Goal: Task Accomplishment & Management: Complete application form

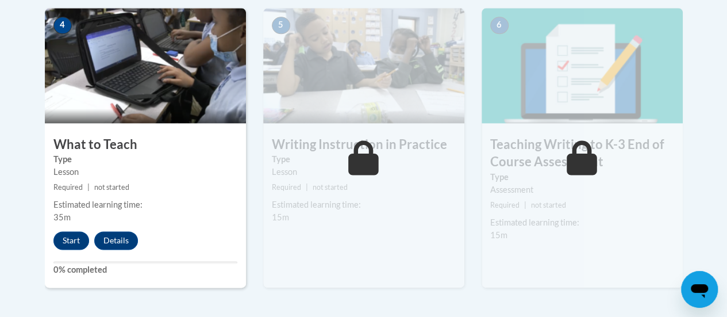
scroll to position [695, 0]
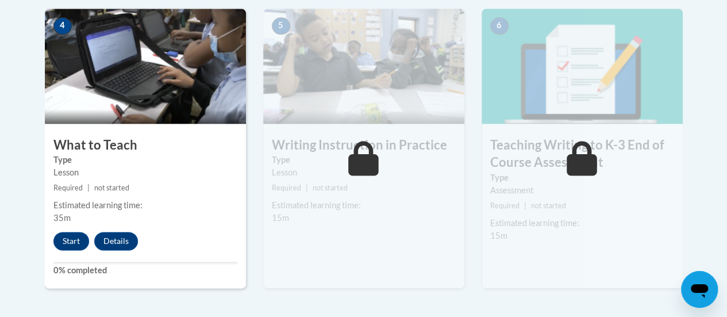
click at [65, 250] on div "4 What to Teach Type Lesson Required | not started Estimated learning time: 35m…" at bounding box center [145, 148] width 201 height 279
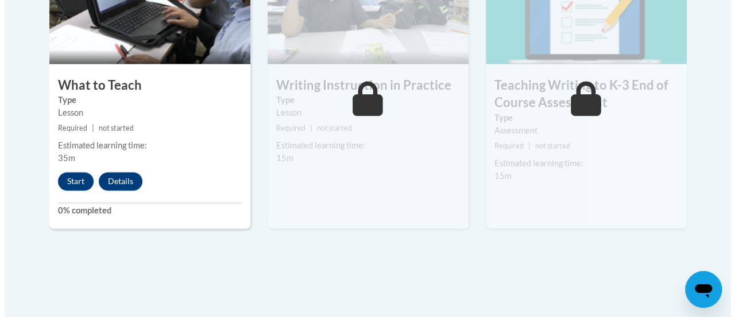
scroll to position [753, 0]
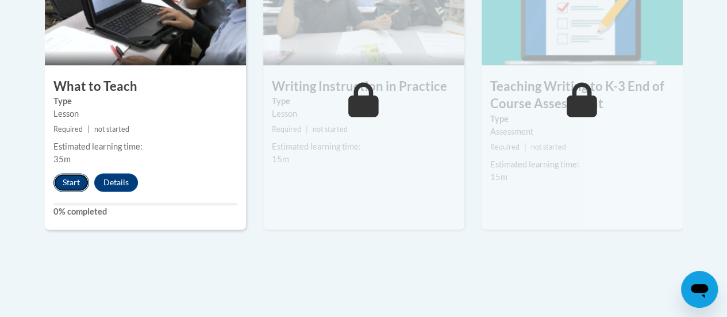
click at [68, 180] on button "Start" at bounding box center [71, 182] width 36 height 18
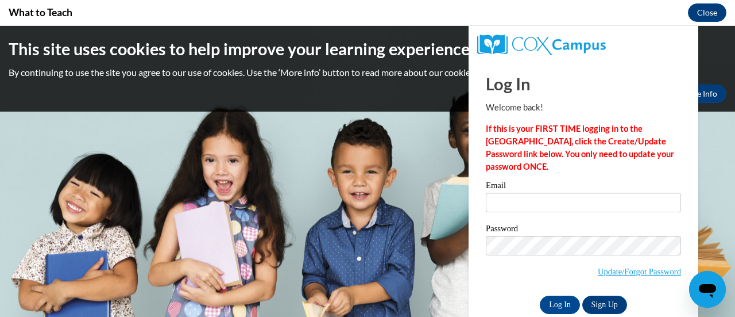
scroll to position [0, 0]
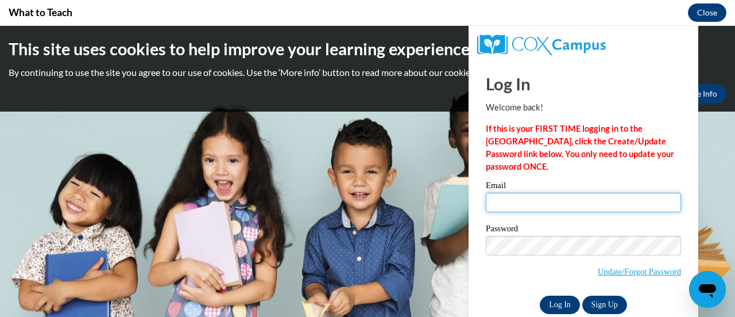
type input "griselda.waters@rusd.org"
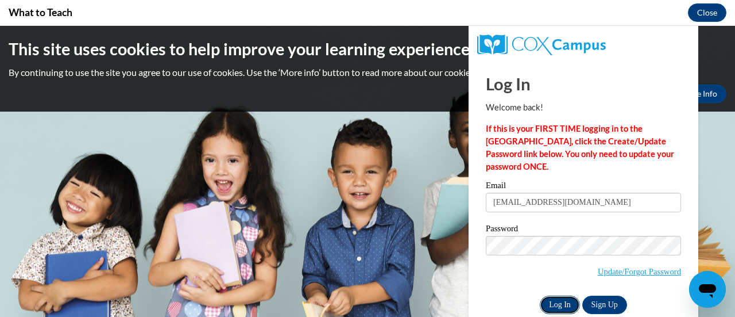
click at [559, 299] on input "Log In" at bounding box center [560, 304] width 40 height 18
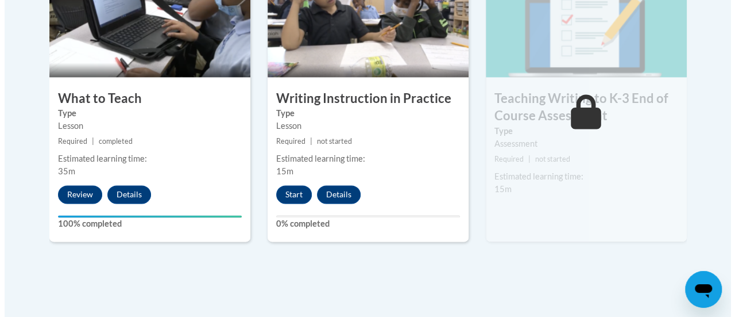
scroll to position [742, 0]
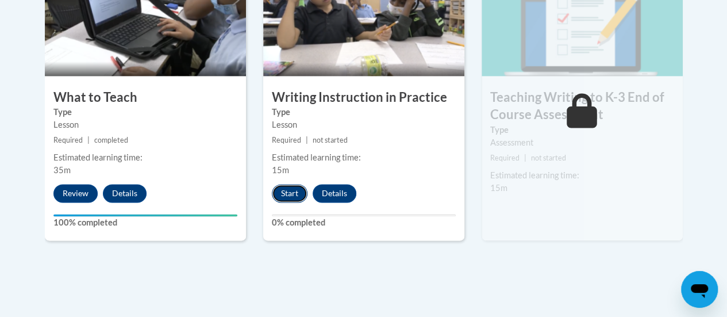
click at [304, 195] on button "Start" at bounding box center [290, 193] width 36 height 18
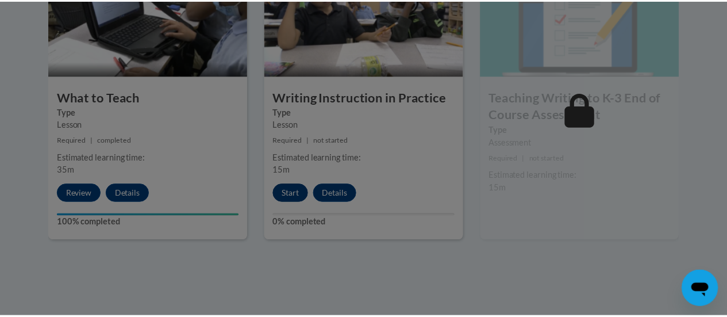
scroll to position [748, 0]
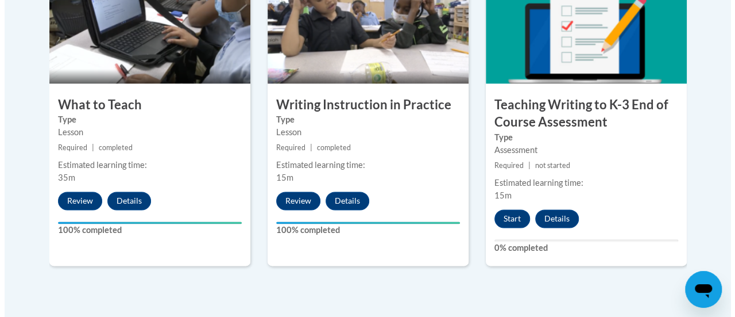
scroll to position [743, 0]
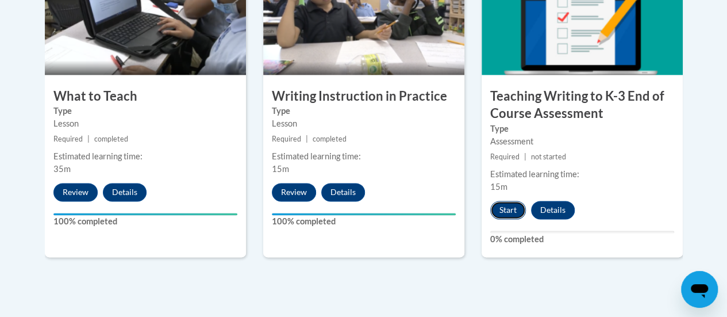
click at [517, 212] on button "Start" at bounding box center [508, 209] width 36 height 18
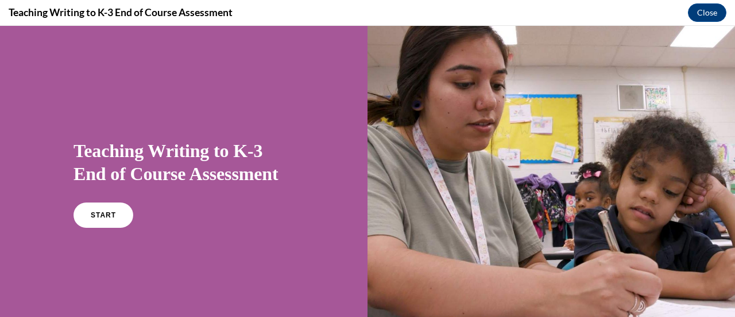
scroll to position [0, 0]
click at [111, 224] on link "START" at bounding box center [103, 215] width 63 height 26
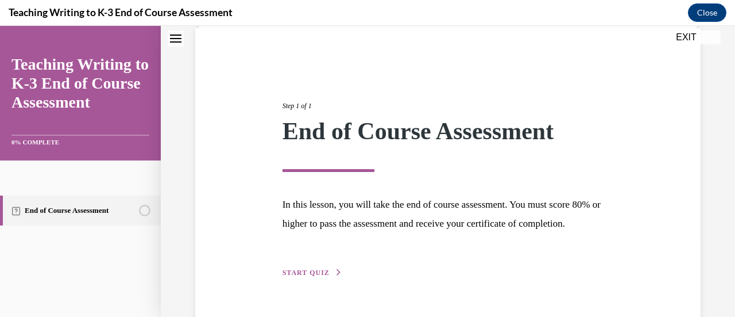
scroll to position [134, 0]
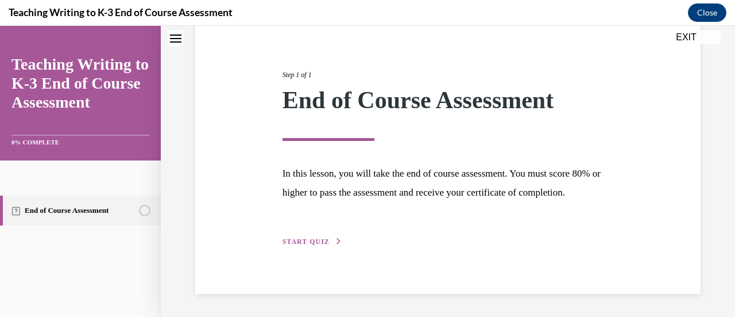
click at [307, 240] on span "START QUIZ" at bounding box center [306, 241] width 47 height 8
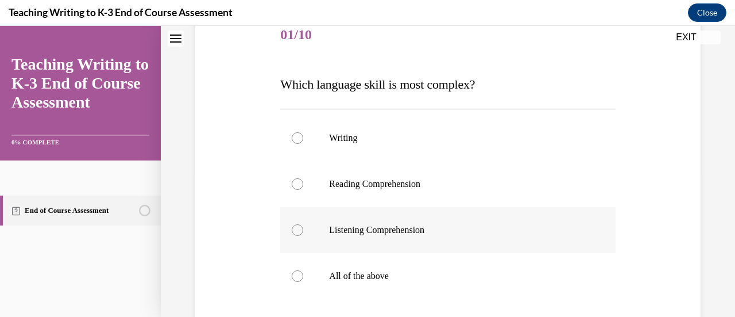
scroll to position [146, 0]
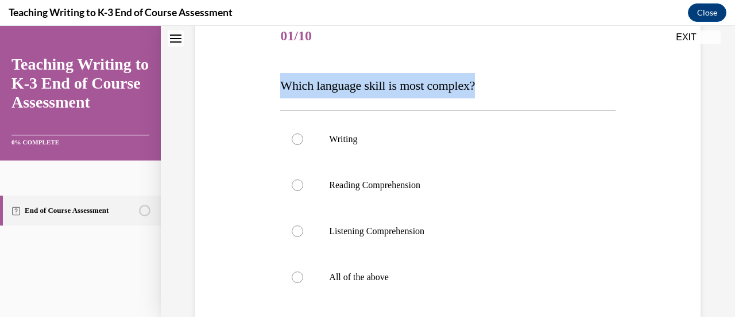
drag, startPoint x: 489, startPoint y: 82, endPoint x: 275, endPoint y: 90, distance: 215.0
click at [275, 90] on div "Question 01/10 Which language skill is most complex? Writing Reading Comprehens…" at bounding box center [447, 210] width 511 height 463
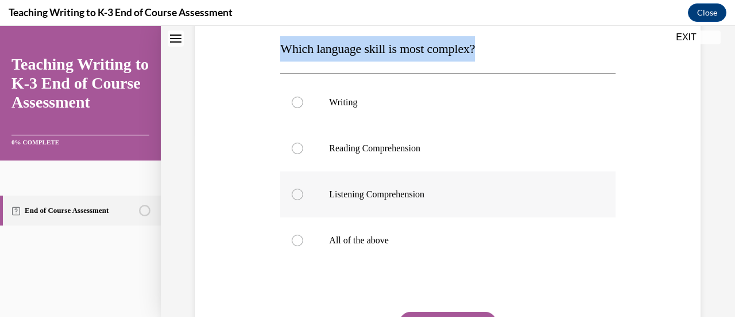
scroll to position [178, 0]
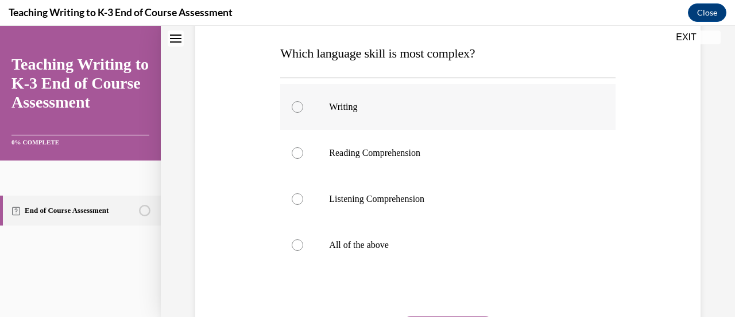
click at [296, 111] on div at bounding box center [297, 106] width 11 height 11
click at [296, 111] on input "Writing" at bounding box center [297, 106] width 11 height 11
radio input "true"
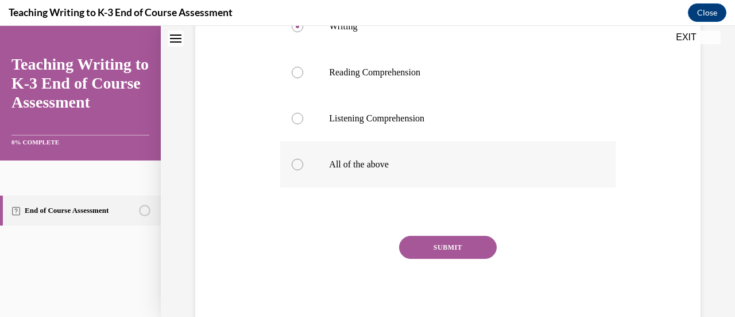
scroll to position [242, 0]
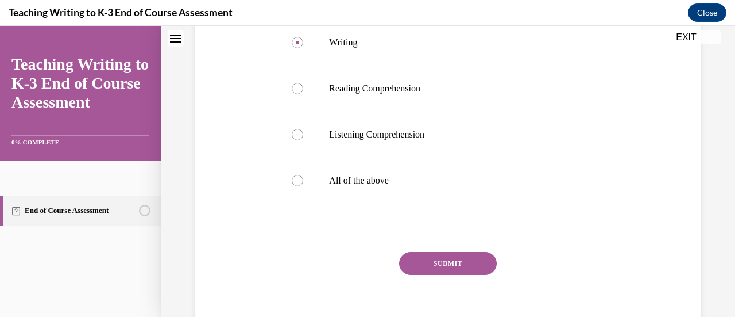
click at [455, 268] on button "SUBMIT" at bounding box center [448, 263] width 98 height 23
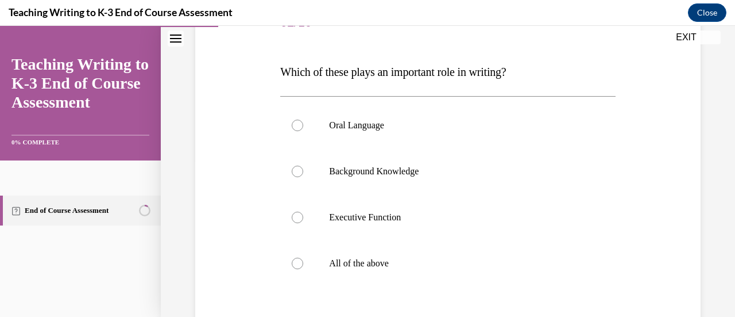
scroll to position [175, 0]
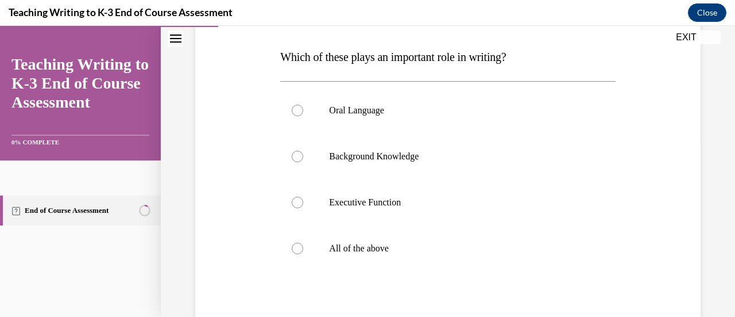
click at [293, 72] on div "Question 02/10 Which of these plays an important role in writing? Oral Language…" at bounding box center [447, 199] width 335 height 429
click at [506, 51] on span "Which of these plays an important role in writing?" at bounding box center [393, 57] width 226 height 13
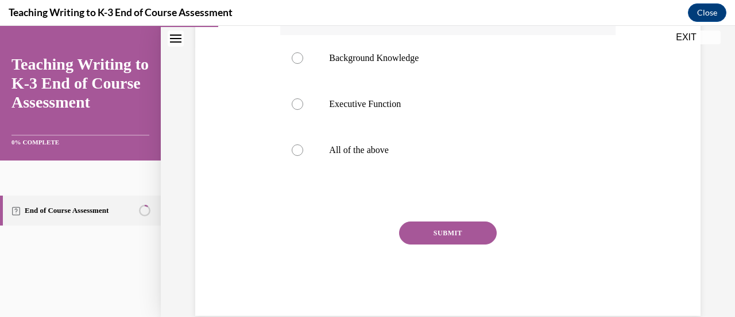
scroll to position [275, 0]
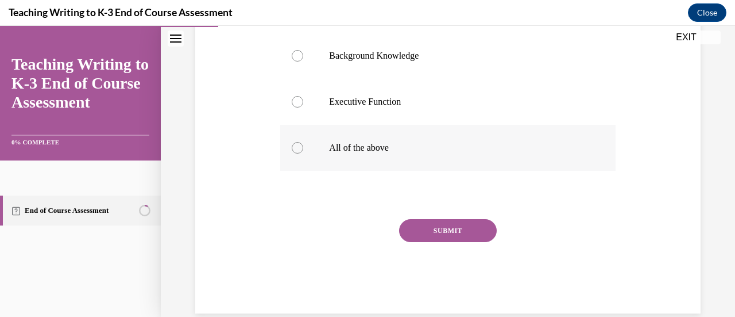
click at [295, 157] on label "All of the above" at bounding box center [447, 148] width 335 height 46
click at [295, 153] on input "All of the above" at bounding box center [297, 147] width 11 height 11
radio input "true"
click at [443, 225] on button "SUBMIT" at bounding box center [448, 230] width 98 height 23
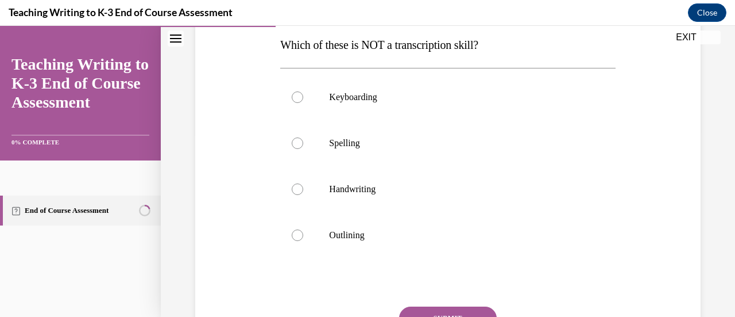
scroll to position [191, 0]
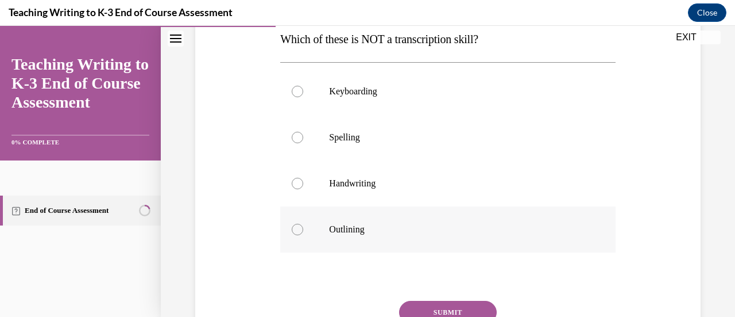
click at [299, 227] on div at bounding box center [297, 228] width 11 height 11
click at [299, 227] on input "Outlining" at bounding box center [297, 228] width 11 height 11
radio input "true"
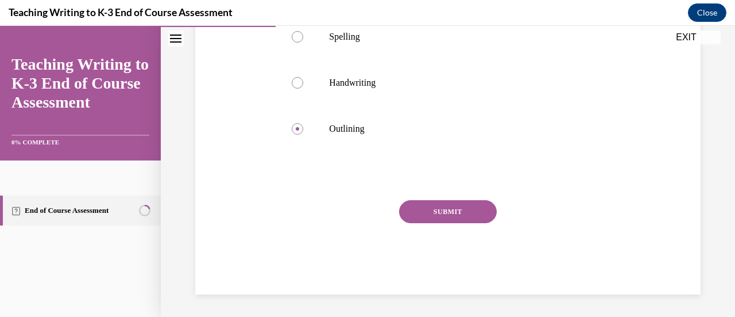
click at [472, 218] on button "SUBMIT" at bounding box center [448, 211] width 98 height 23
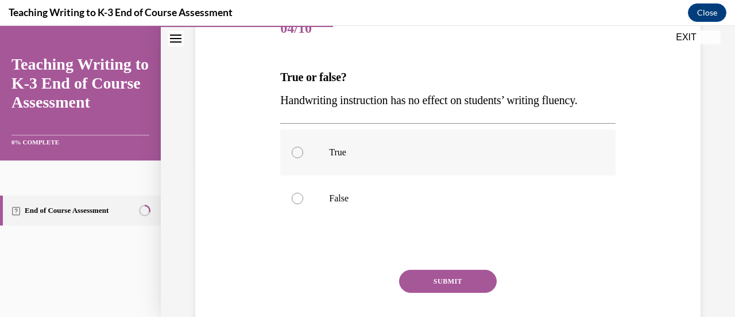
scroll to position [154, 0]
click at [298, 194] on div at bounding box center [297, 197] width 11 height 11
click at [298, 194] on input "False" at bounding box center [297, 197] width 11 height 11
radio input "true"
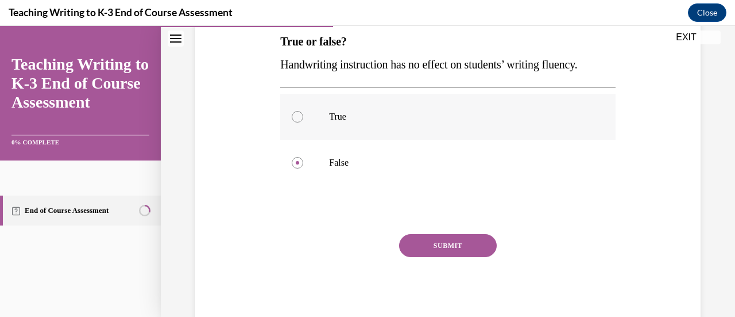
scroll to position [194, 0]
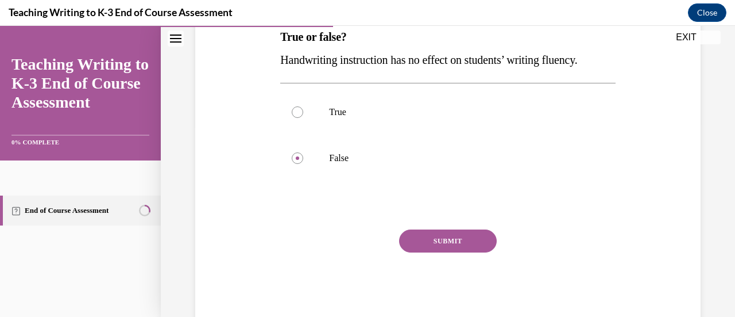
click at [481, 243] on button "SUBMIT" at bounding box center [448, 240] width 98 height 23
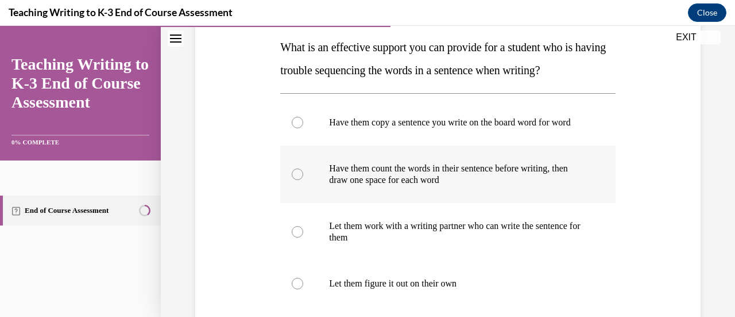
scroll to position [183, 0]
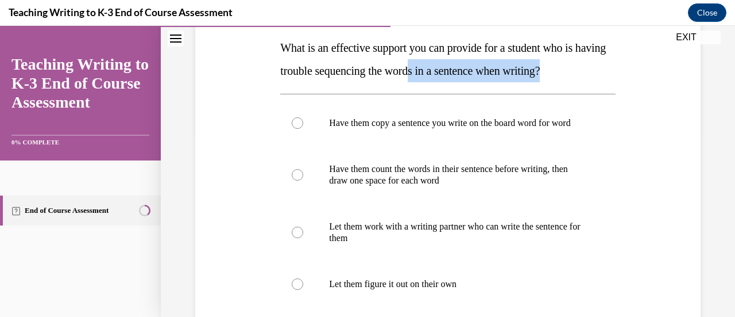
drag, startPoint x: 599, startPoint y: 72, endPoint x: 435, endPoint y: 76, distance: 163.2
click at [446, 79] on p "What is an effective support you can provide for a student who is having troubl…" at bounding box center [447, 59] width 335 height 46
click at [594, 74] on span "What is an effective support you can provide for a student who is having troubl…" at bounding box center [443, 59] width 326 height 36
drag, startPoint x: 592, startPoint y: 71, endPoint x: 350, endPoint y: 64, distance: 242.0
click at [354, 64] on p "What is an effective support you can provide for a student who is having troubl…" at bounding box center [447, 59] width 335 height 46
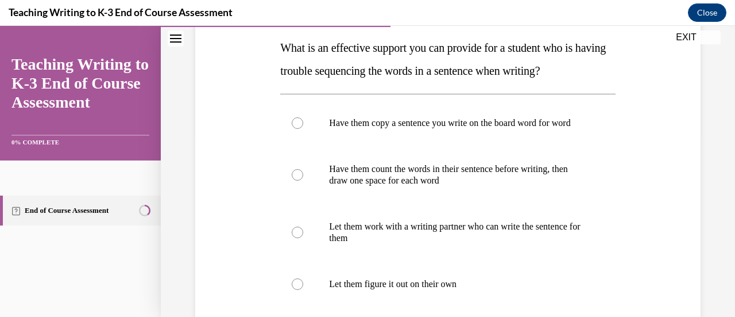
click at [280, 45] on span "What is an effective support you can provide for a student who is having troubl…" at bounding box center [443, 59] width 326 height 36
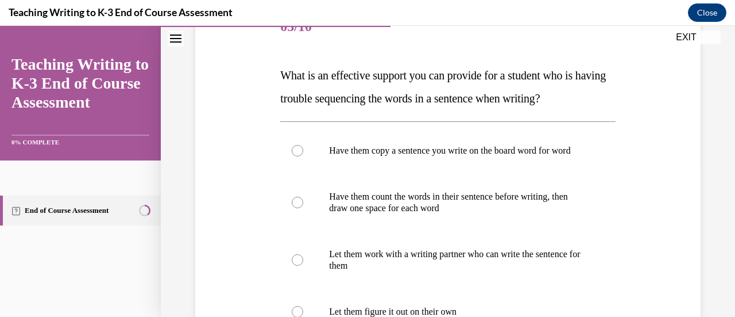
scroll to position [129, 0]
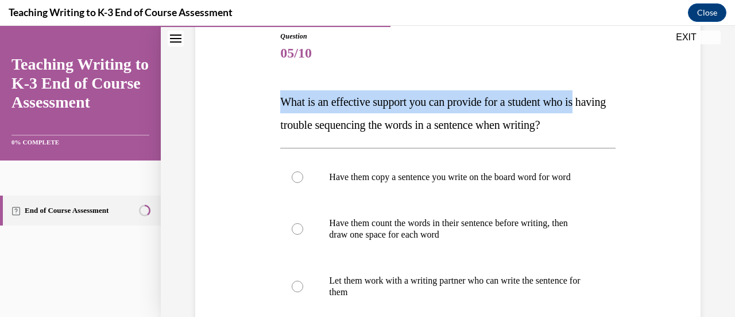
drag, startPoint x: 277, startPoint y: 45, endPoint x: 642, endPoint y: 83, distance: 367.3
click at [642, 83] on div "Question 05/10 What is an effective support you can provide for a student who i…" at bounding box center [447, 250] width 511 height 507
drag, startPoint x: 631, startPoint y: 135, endPoint x: 272, endPoint y: 99, distance: 360.8
click at [270, 99] on div "Question 05/10 What is an effective support you can provide for a student who i…" at bounding box center [447, 250] width 511 height 507
copy span "What is an effective support you can provide for a student who is having troubl…"
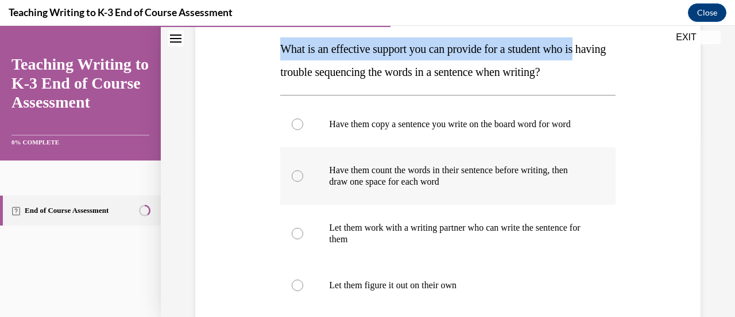
scroll to position [185, 0]
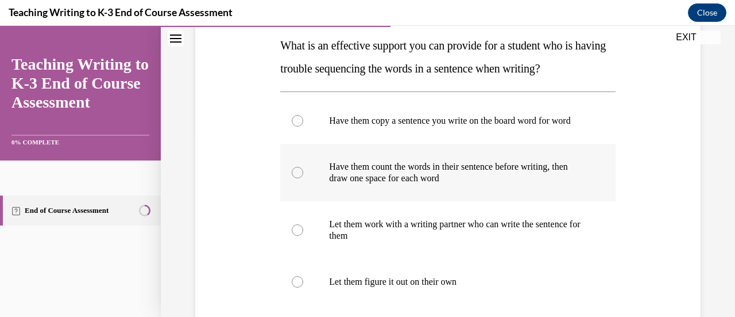
click at [287, 171] on label "Have them count the words in their sentence before writing, then draw one space…" at bounding box center [447, 172] width 335 height 57
click at [292, 171] on input "Have them count the words in their sentence before writing, then draw one space…" at bounding box center [297, 172] width 11 height 11
radio input "true"
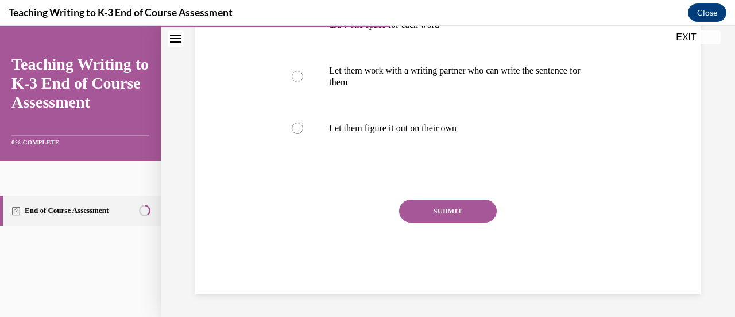
click at [449, 211] on button "SUBMIT" at bounding box center [448, 210] width 98 height 23
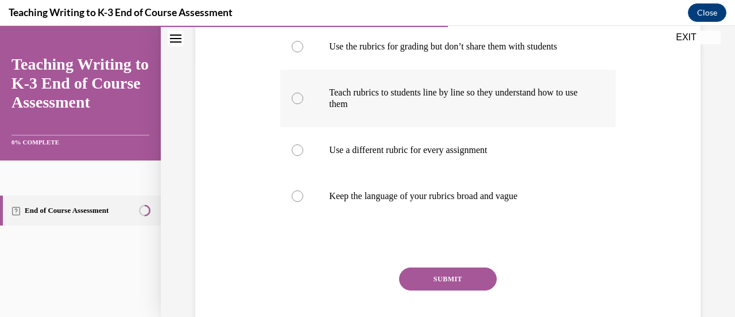
scroll to position [137, 0]
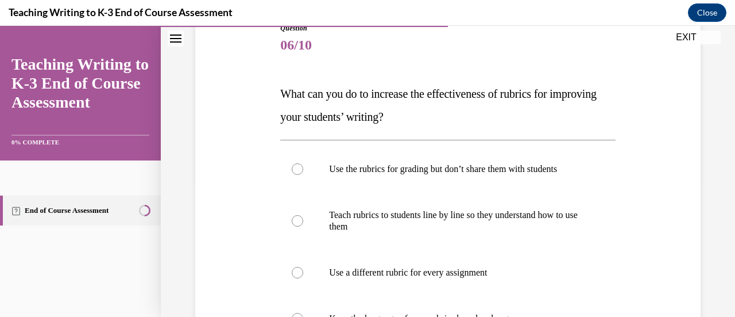
click at [241, 104] on div "Question 06/10 What can you do to increase the effectiveness of rubrics for imp…" at bounding box center [447, 236] width 511 height 495
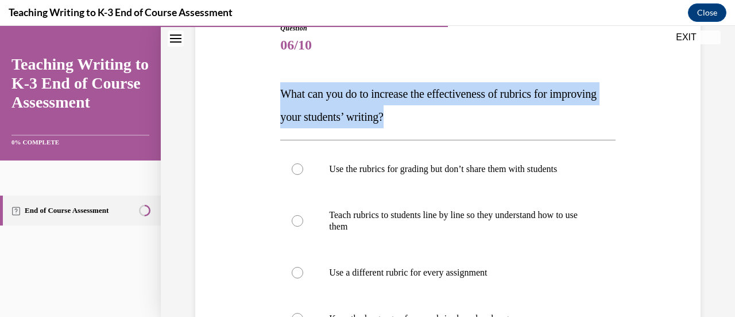
drag, startPoint x: 280, startPoint y: 92, endPoint x: 490, endPoint y: 126, distance: 213.0
click at [490, 126] on p "What can you do to increase the effectiveness of rubrics for improving your stu…" at bounding box center [447, 105] width 335 height 46
copy span "What can you do to increase the effectiveness of rubrics for improving your stu…"
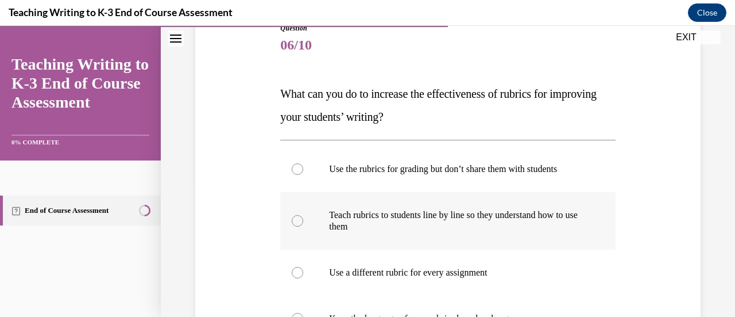
click at [296, 217] on div at bounding box center [297, 220] width 11 height 11
click at [296, 217] on input "Teach rubrics to students line by line so they understand how to use them" at bounding box center [297, 220] width 11 height 11
radio input "true"
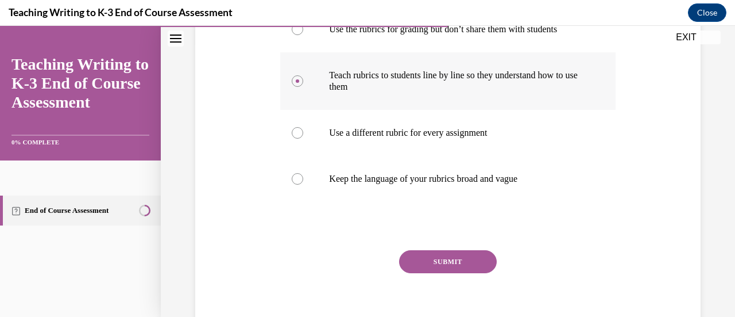
scroll to position [277, 0]
click at [443, 258] on button "SUBMIT" at bounding box center [448, 260] width 98 height 23
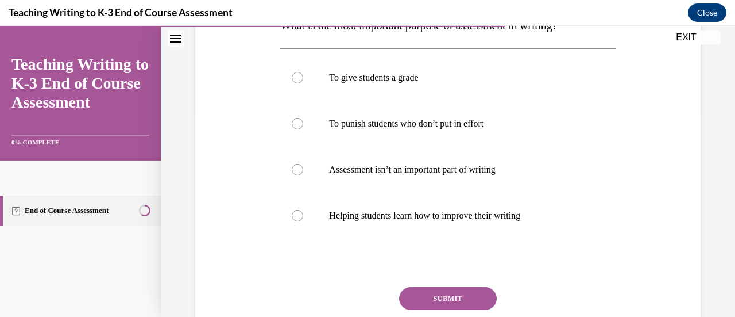
scroll to position [214, 0]
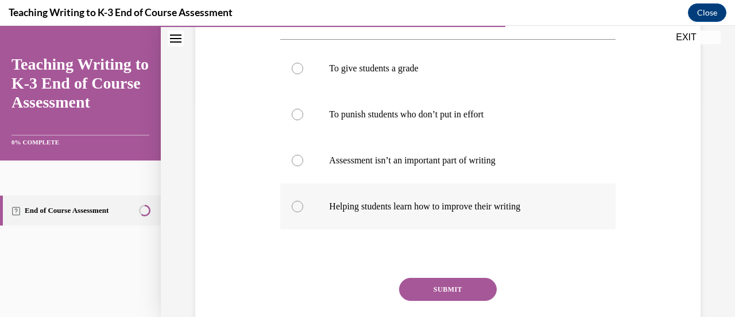
click at [291, 213] on label "Helping students learn how to improve their writing" at bounding box center [447, 206] width 335 height 46
click at [292, 212] on input "Helping students learn how to improve their writing" at bounding box center [297, 205] width 11 height 11
radio input "true"
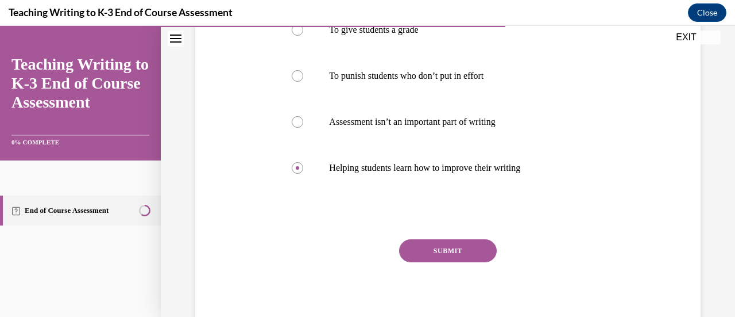
scroll to position [253, 0]
click at [473, 253] on button "SUBMIT" at bounding box center [448, 249] width 98 height 23
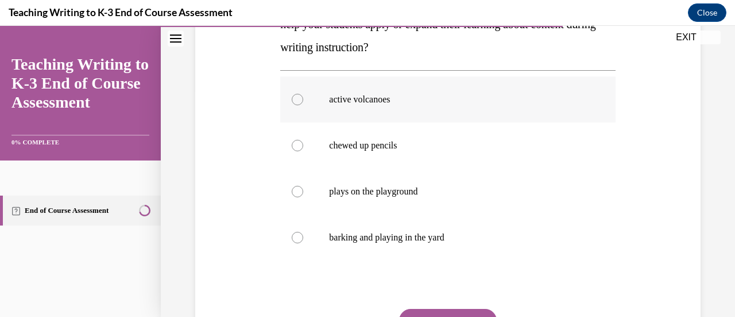
scroll to position [229, 0]
click at [302, 104] on label "active volcanoes" at bounding box center [447, 100] width 335 height 46
click at [302, 104] on input "active volcanoes" at bounding box center [297, 99] width 11 height 11
radio input "true"
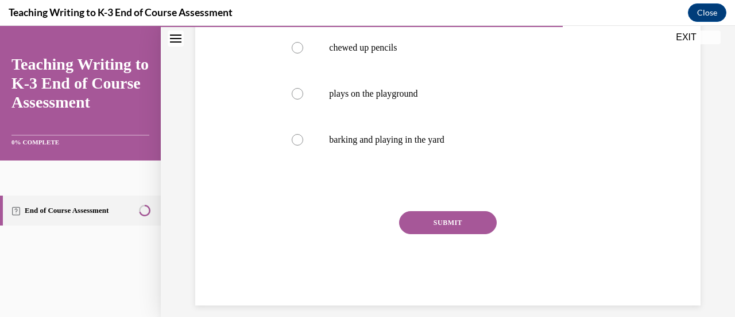
scroll to position [338, 0]
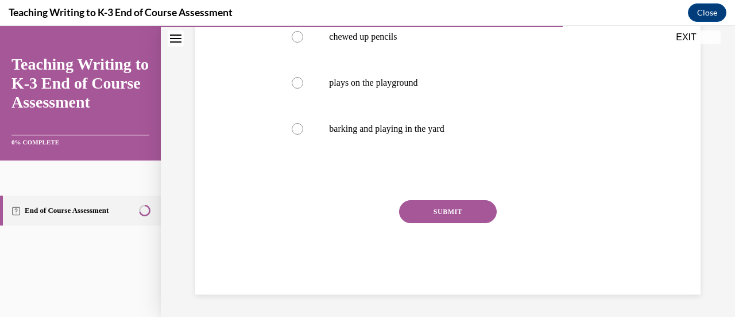
click at [472, 216] on button "SUBMIT" at bounding box center [448, 211] width 98 height 23
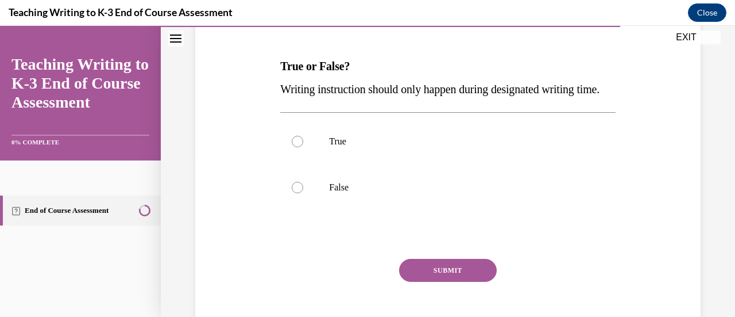
scroll to position [166, 0]
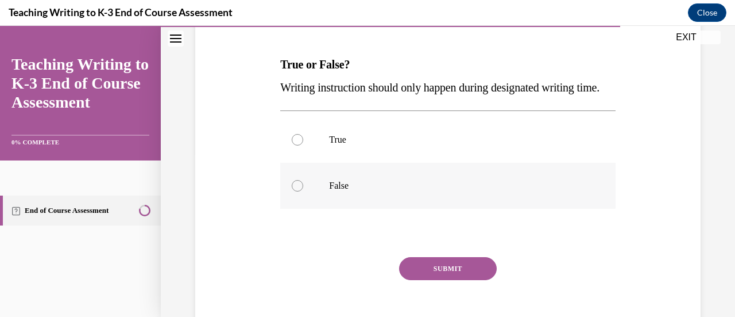
click at [298, 191] on div at bounding box center [297, 185] width 11 height 11
click at [298, 191] on input "False" at bounding box center [297, 185] width 11 height 11
radio input "true"
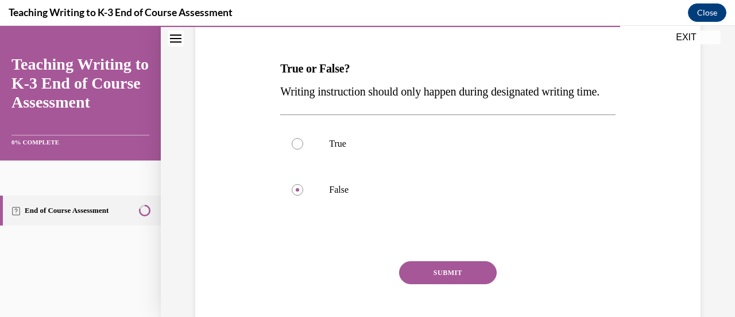
scroll to position [178, 0]
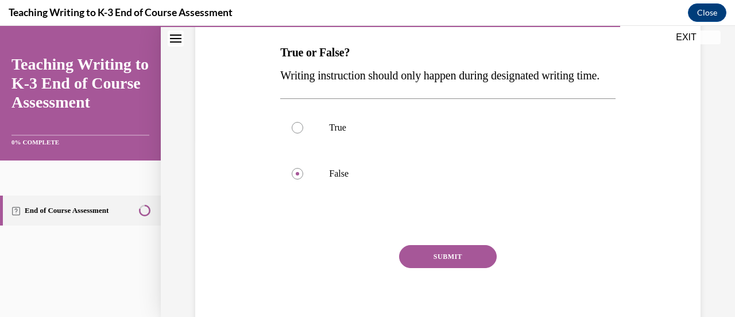
click at [488, 268] on button "SUBMIT" at bounding box center [448, 256] width 98 height 23
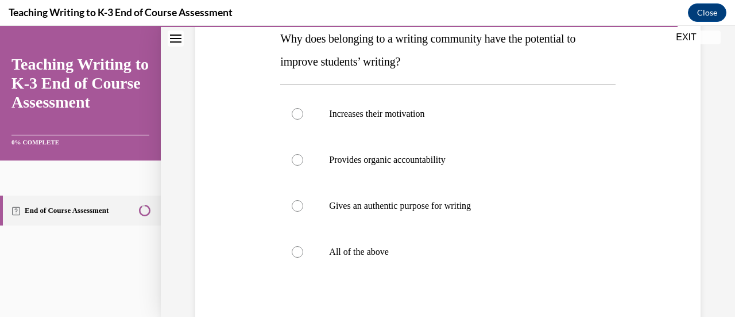
scroll to position [192, 0]
click at [297, 255] on div at bounding box center [297, 250] width 11 height 11
click at [297, 255] on input "All of the above" at bounding box center [297, 250] width 11 height 11
radio input "true"
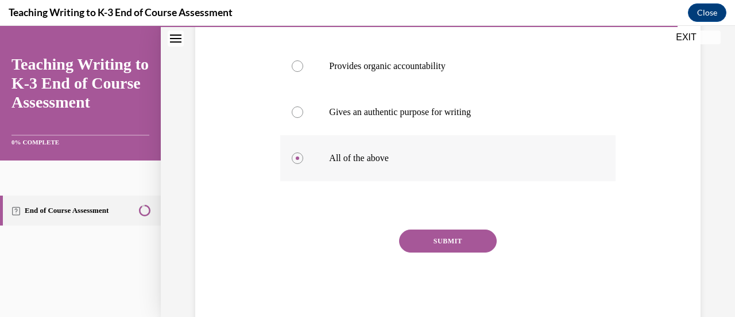
scroll to position [302, 0]
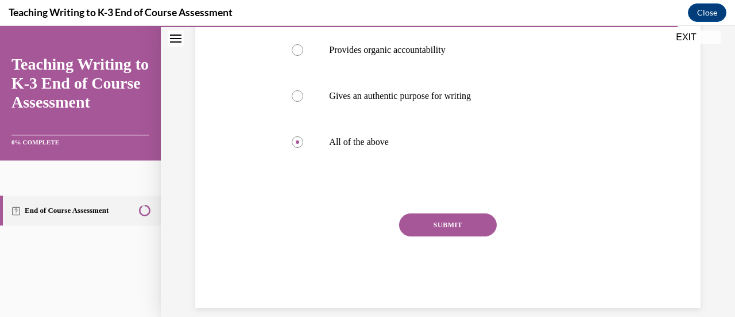
click at [483, 230] on button "SUBMIT" at bounding box center [448, 224] width 98 height 23
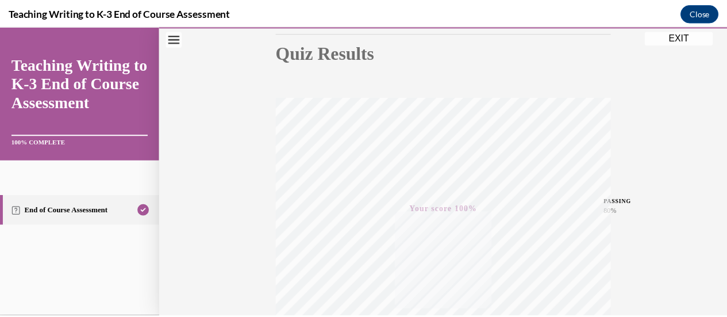
scroll to position [126, 0]
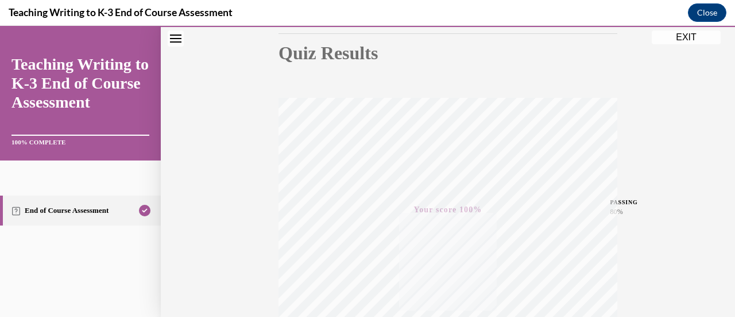
click at [686, 41] on button "EXIT" at bounding box center [686, 37] width 69 height 14
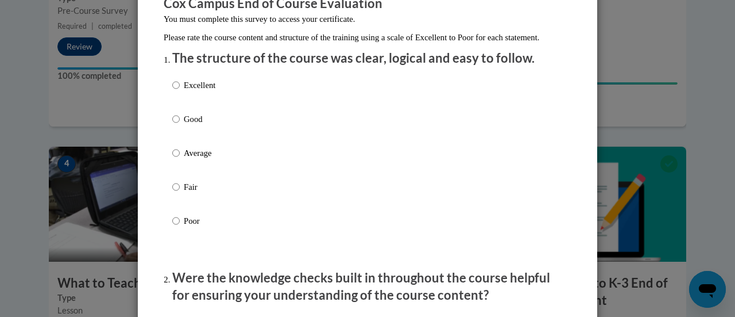
scroll to position [111, 0]
click at [172, 125] on input "Good" at bounding box center [175, 118] width 7 height 13
radio input "true"
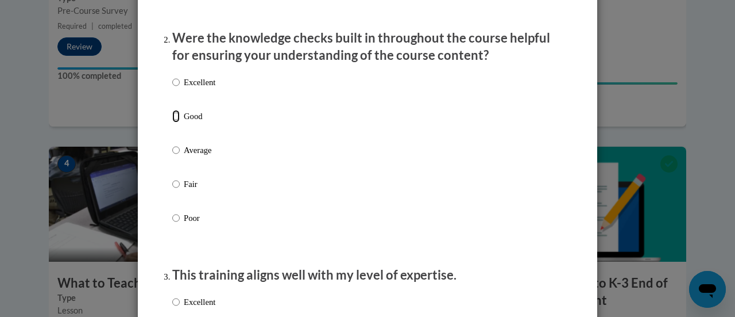
click at [172, 122] on input "Good" at bounding box center [175, 116] width 7 height 13
radio input "true"
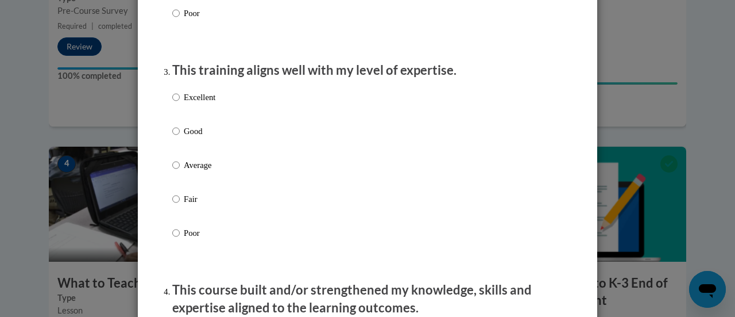
scroll to position [556, 0]
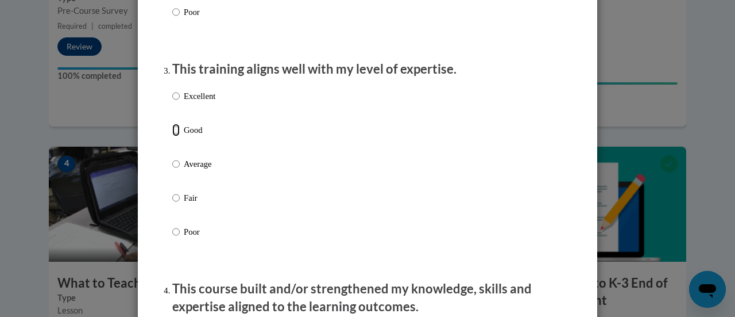
click at [173, 136] on input "Good" at bounding box center [175, 130] width 7 height 13
radio input "true"
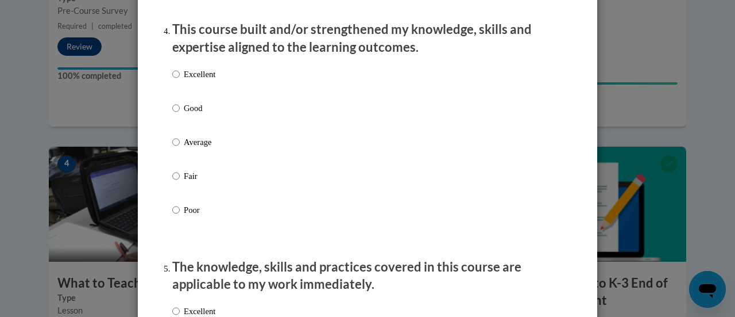
scroll to position [816, 0]
click at [172, 114] on input "Good" at bounding box center [175, 107] width 7 height 13
radio input "true"
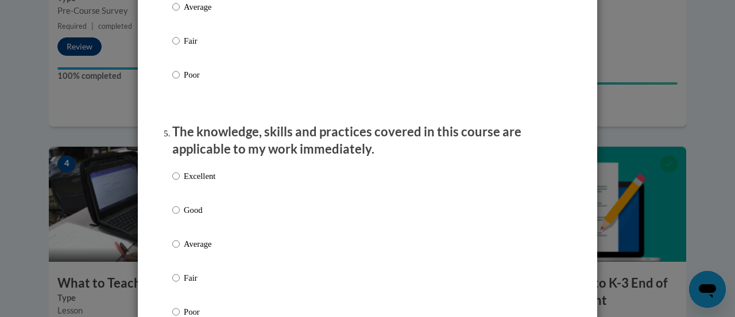
scroll to position [988, 0]
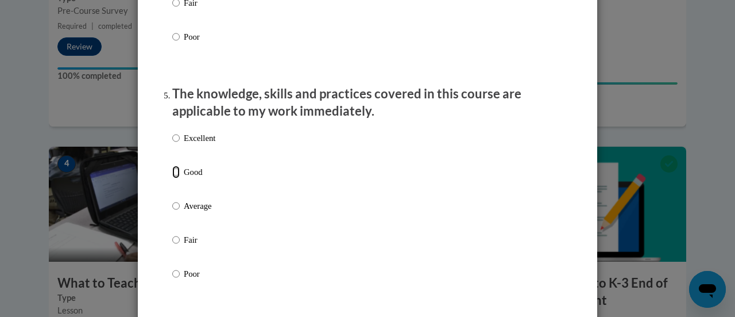
click at [172, 178] on input "Good" at bounding box center [175, 171] width 7 height 13
radio input "true"
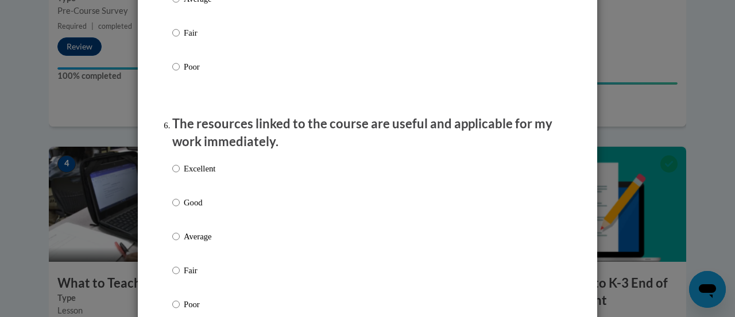
scroll to position [1195, 0]
click at [172, 208] on input "Good" at bounding box center [175, 201] width 7 height 13
radio input "true"
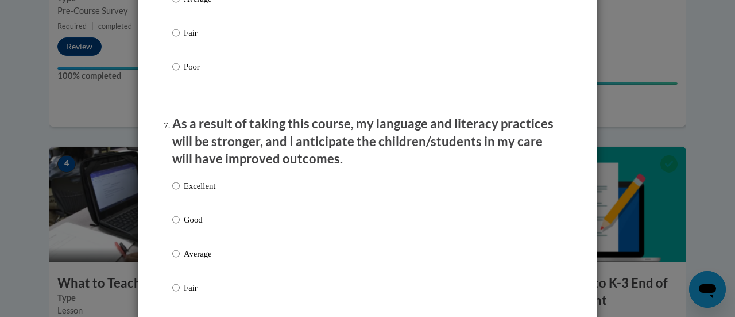
scroll to position [1435, 0]
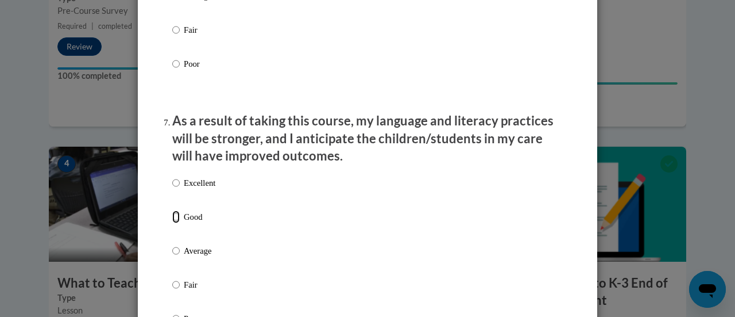
click at [172, 223] on input "Good" at bounding box center [175, 216] width 7 height 13
radio input "true"
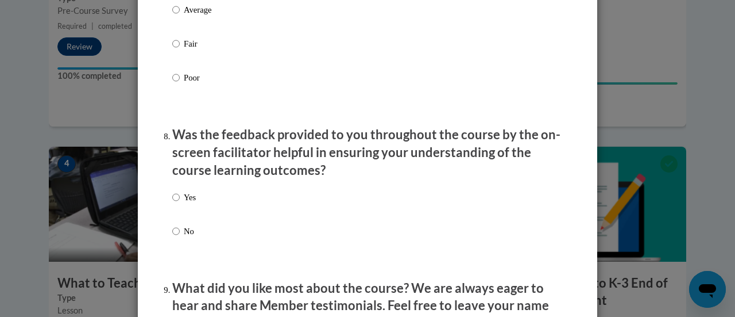
scroll to position [1677, 0]
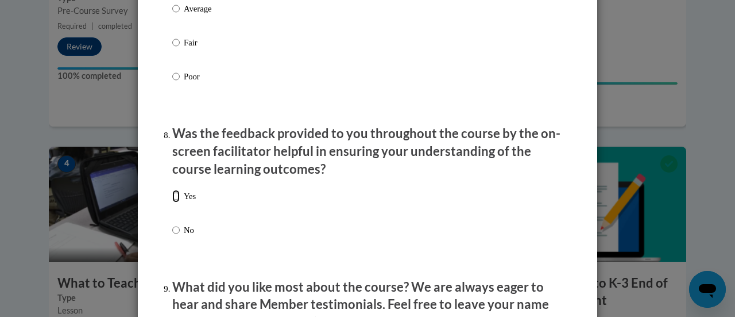
click at [172, 202] on input "Yes" at bounding box center [175, 196] width 7 height 13
radio input "true"
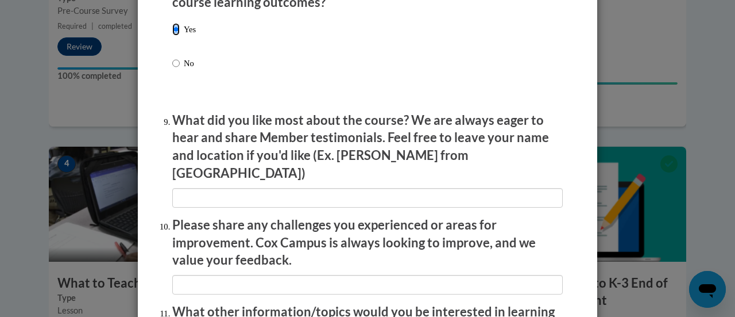
scroll to position [1847, 0]
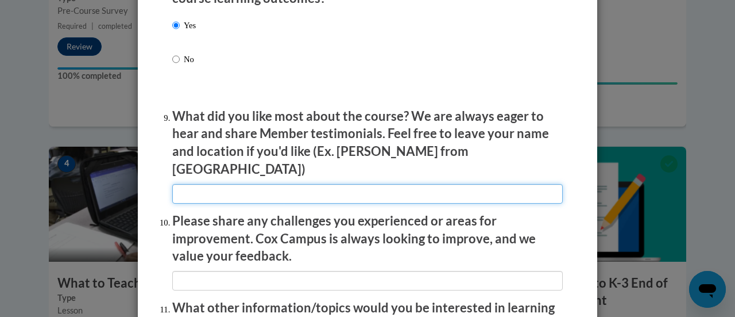
click at [182, 184] on input "textbox" at bounding box center [367, 194] width 391 height 20
type input "I"
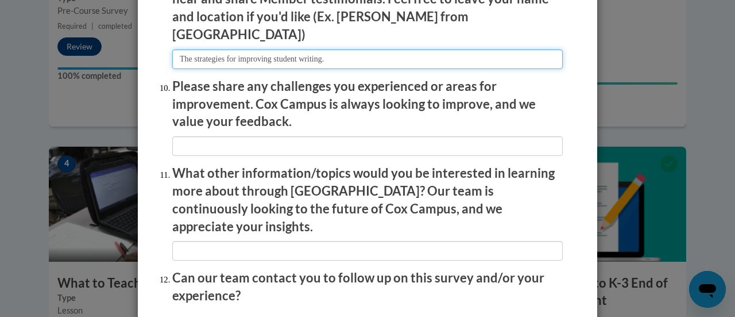
scroll to position [2002, 0]
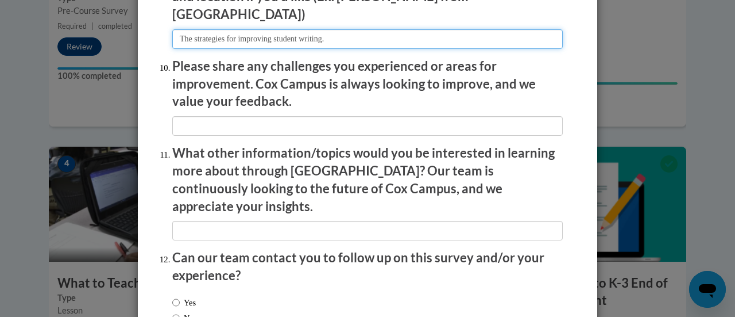
type input "The strategies for improving student writing."
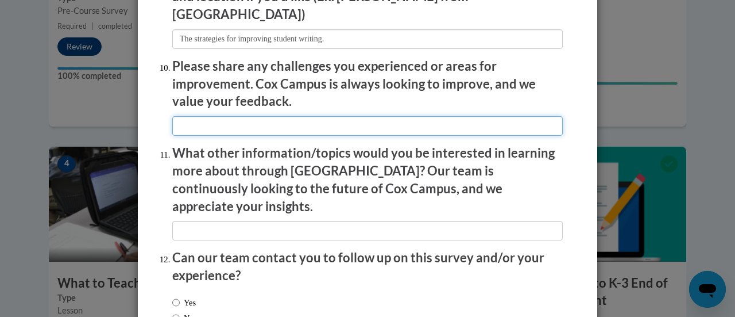
click at [196, 116] on input "textbox" at bounding box center [367, 126] width 391 height 20
type input "T"
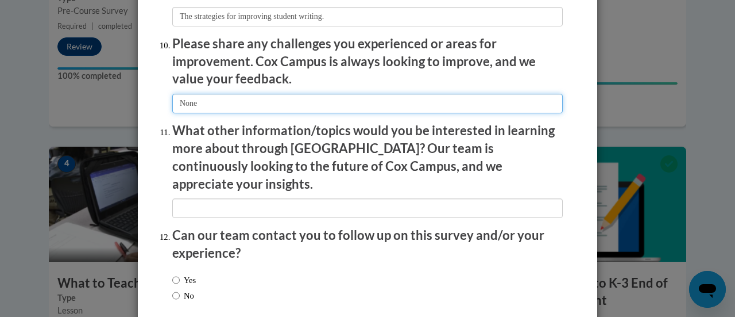
type input "None"
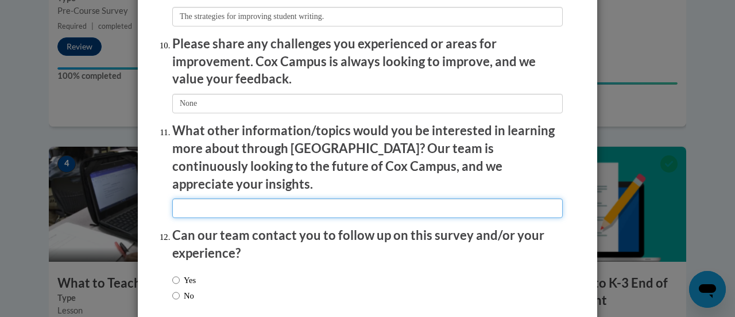
click at [187, 198] on input "textbox" at bounding box center [367, 208] width 391 height 20
type input "N"
type input "S"
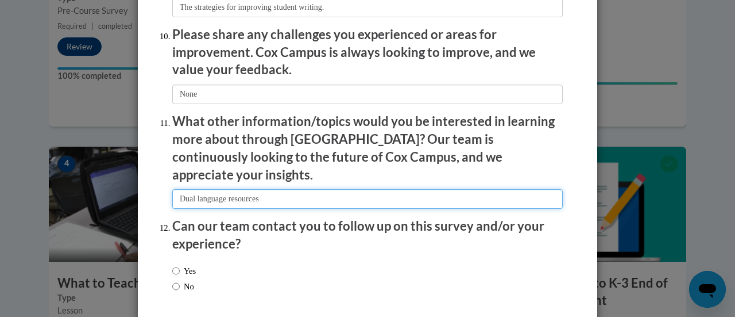
scroll to position [2072, 0]
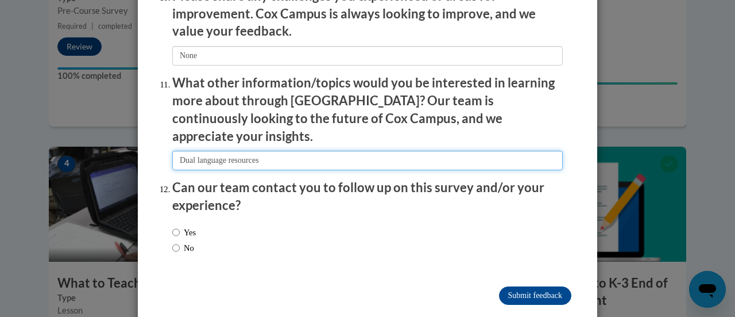
type input "Dual language resources"
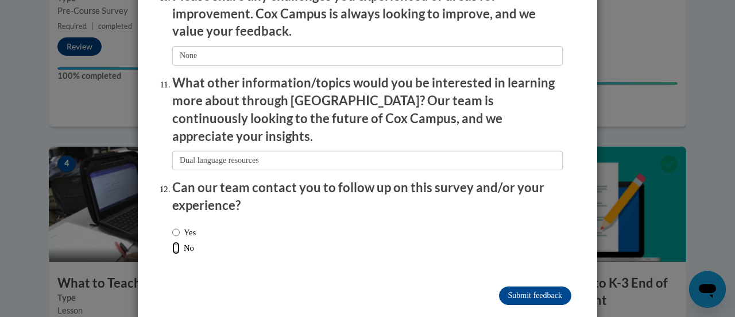
click at [172, 241] on input "No" at bounding box center [175, 247] width 7 height 13
radio input "true"
click at [539, 286] on input "Submit feedback" at bounding box center [535, 295] width 72 height 18
